Goal: Complete application form

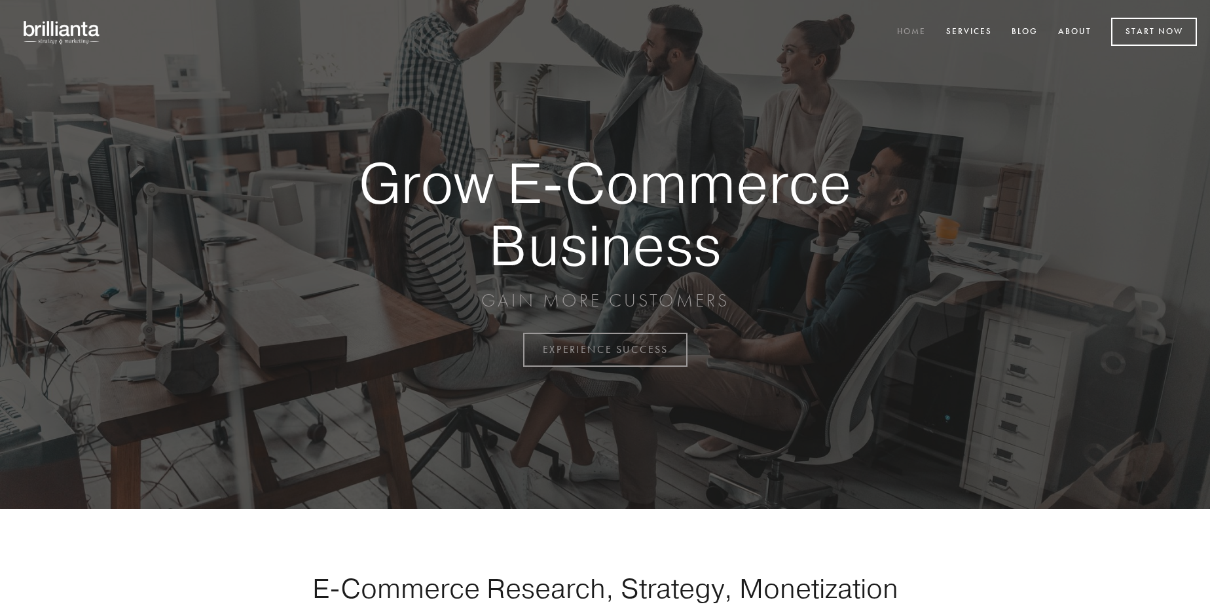
scroll to position [3433, 0]
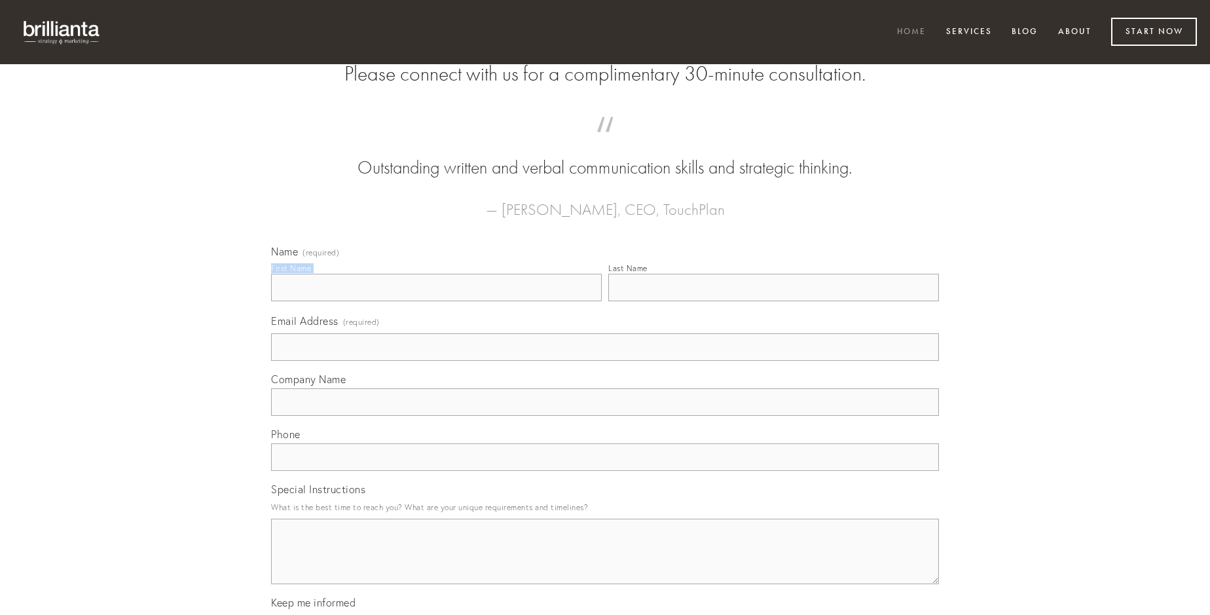
type input "[PERSON_NAME]"
click at [773, 301] on input "Last Name" at bounding box center [773, 288] width 331 height 28
type input "[PERSON_NAME]"
click at [605, 361] on input "Email Address (required)" at bounding box center [605, 347] width 668 height 28
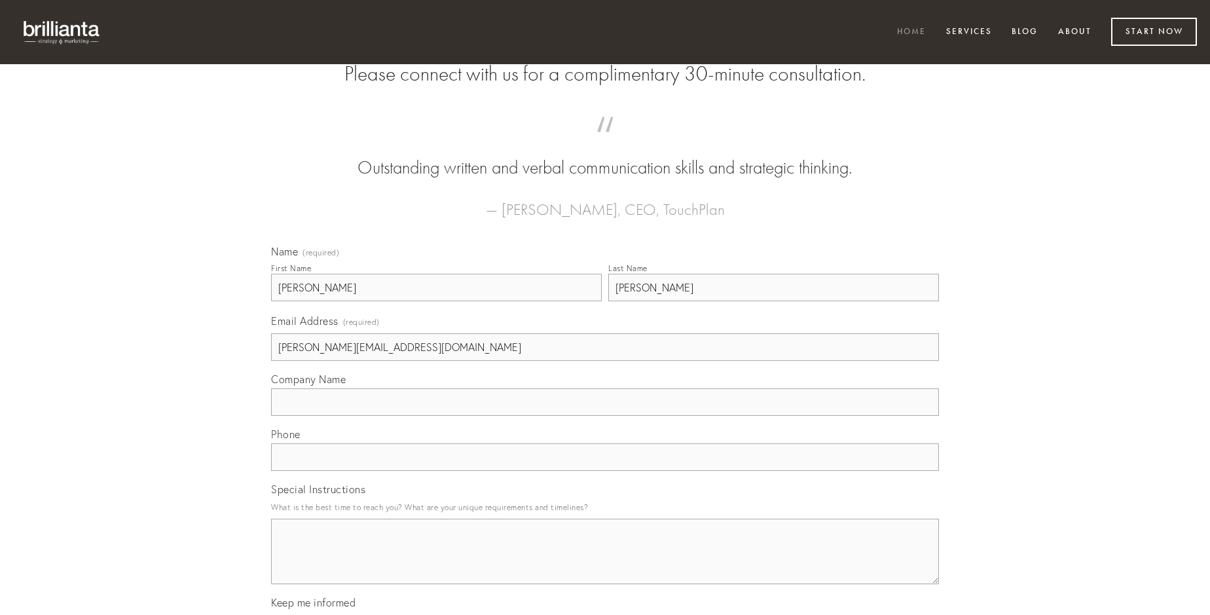
type input "[PERSON_NAME][EMAIL_ADDRESS][DOMAIN_NAME]"
click at [605, 416] on input "Company Name" at bounding box center [605, 402] width 668 height 28
type input "balbus"
click at [605, 471] on input "text" at bounding box center [605, 457] width 668 height 28
click at [605, 563] on textarea "Special Instructions" at bounding box center [605, 551] width 668 height 65
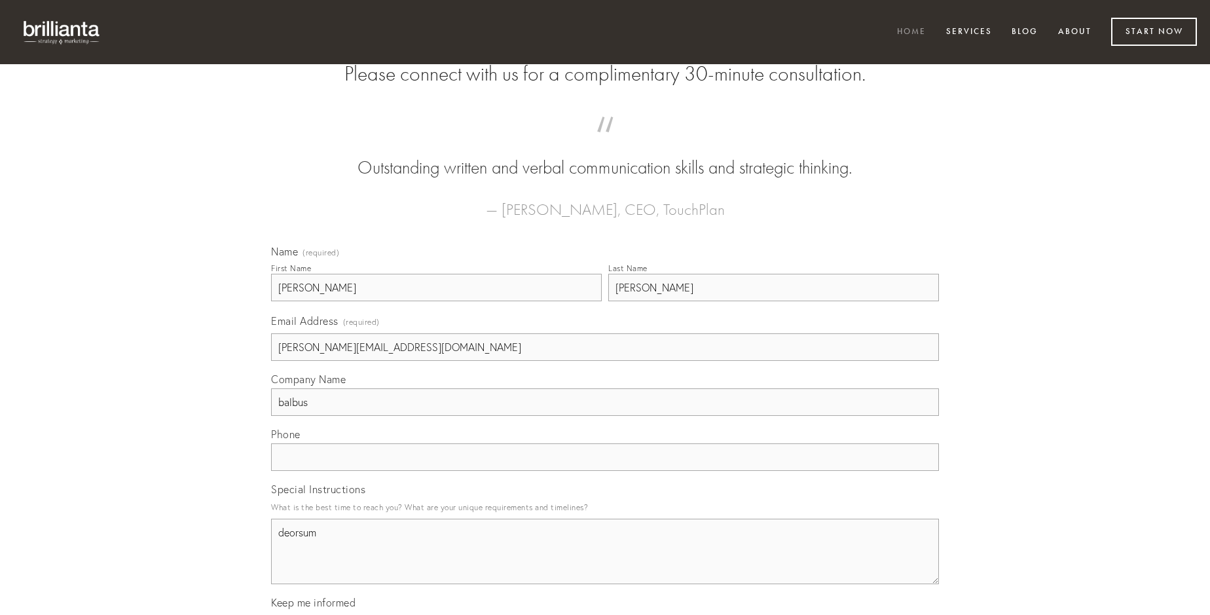
type textarea "deorsum"
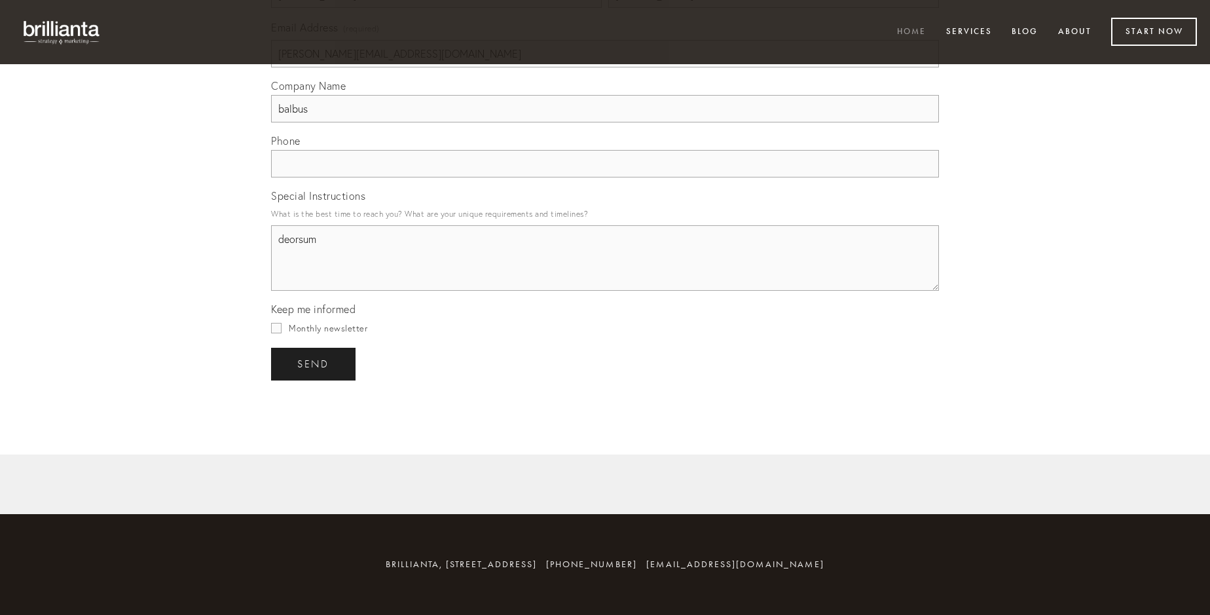
click at [314, 363] on span "send" at bounding box center [313, 364] width 32 height 12
